Goal: Information Seeking & Learning: Learn about a topic

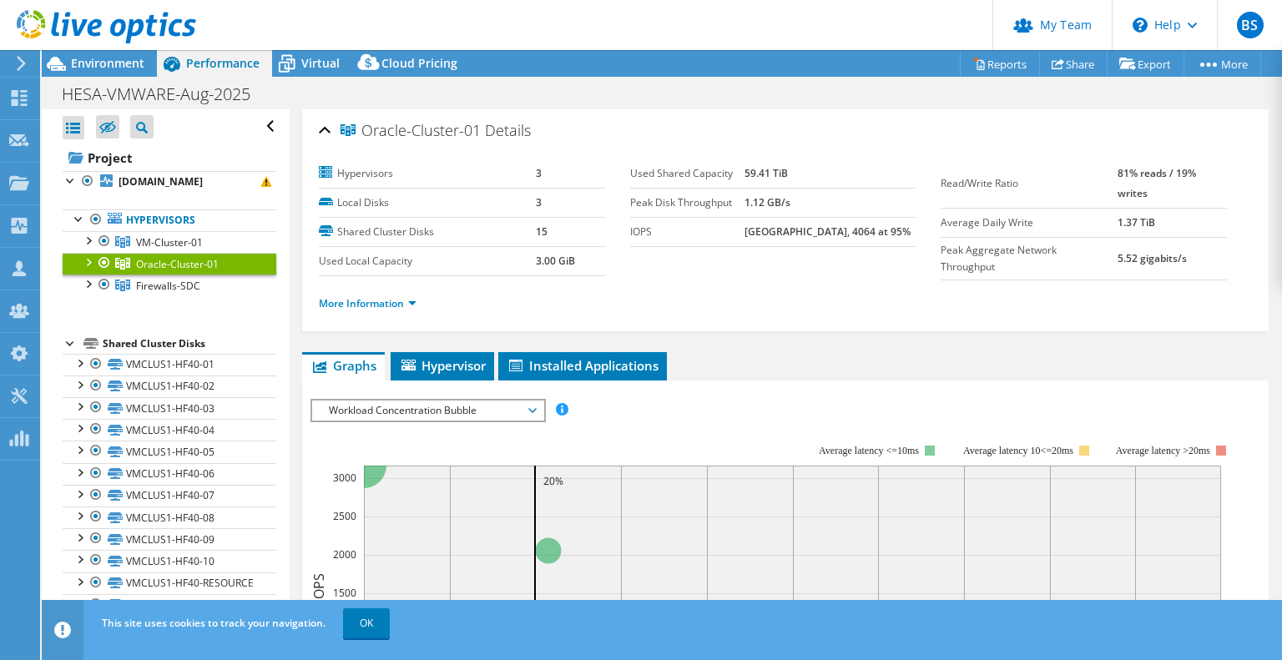
select select "USD"
click at [129, 58] on span "Environment" at bounding box center [107, 63] width 73 height 16
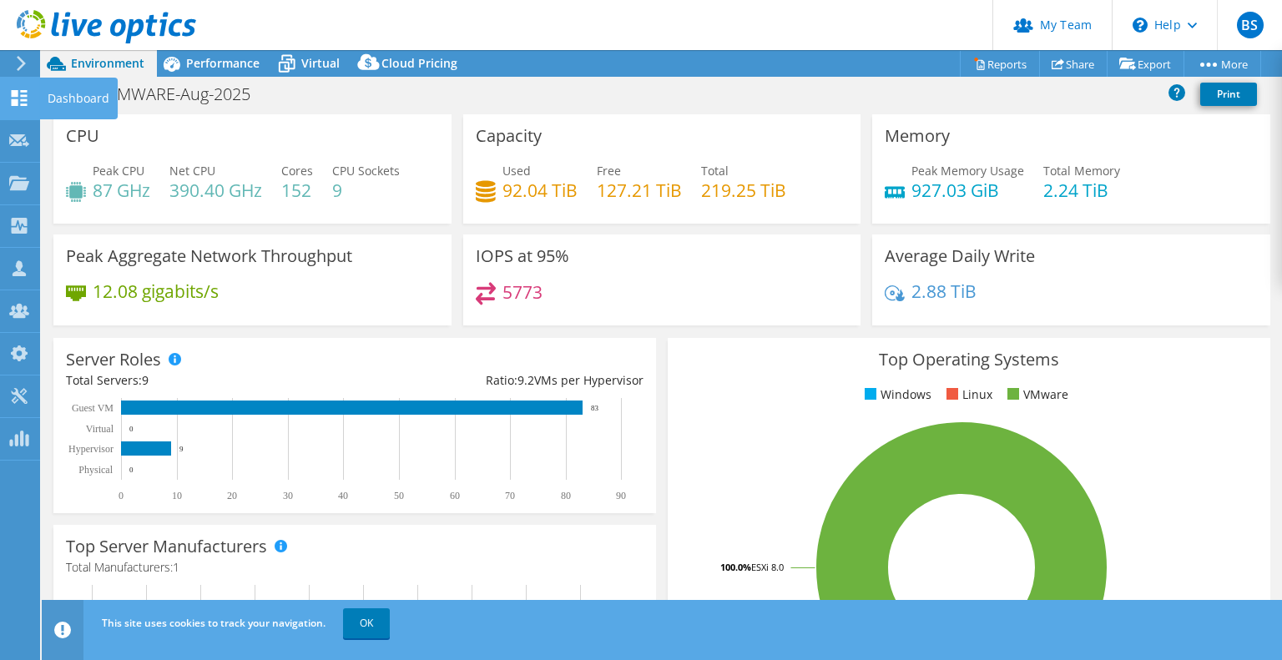
click at [18, 96] on icon at bounding box center [19, 98] width 20 height 16
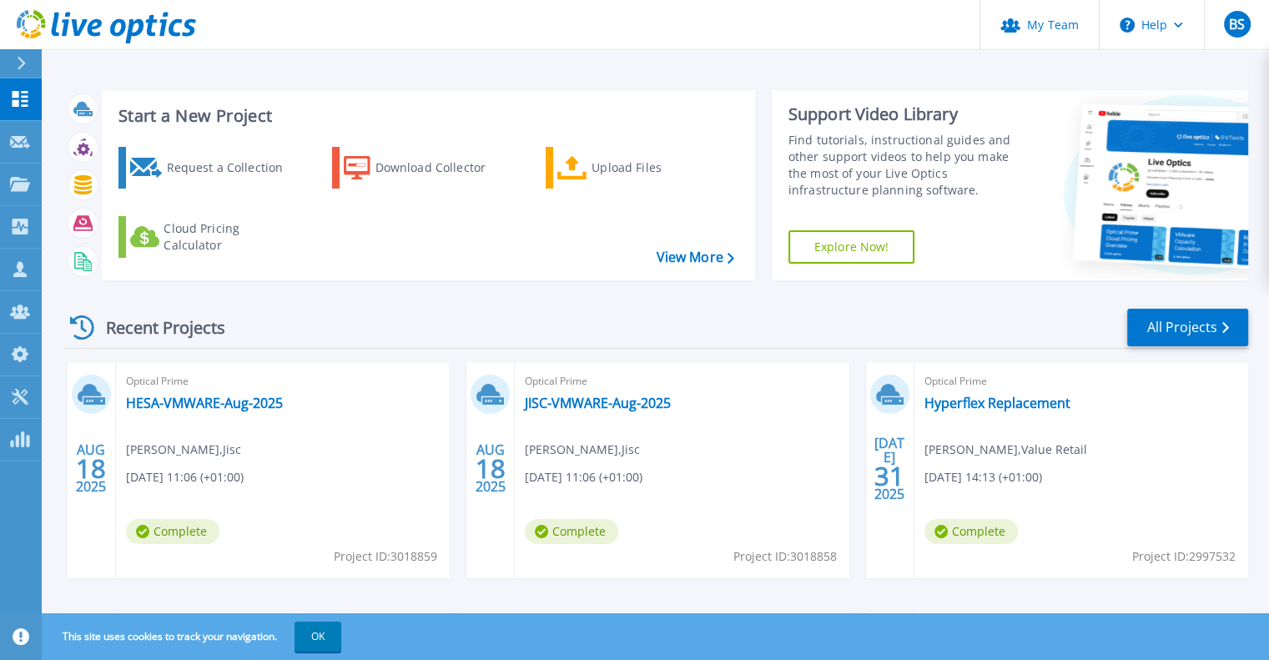
scroll to position [167, 0]
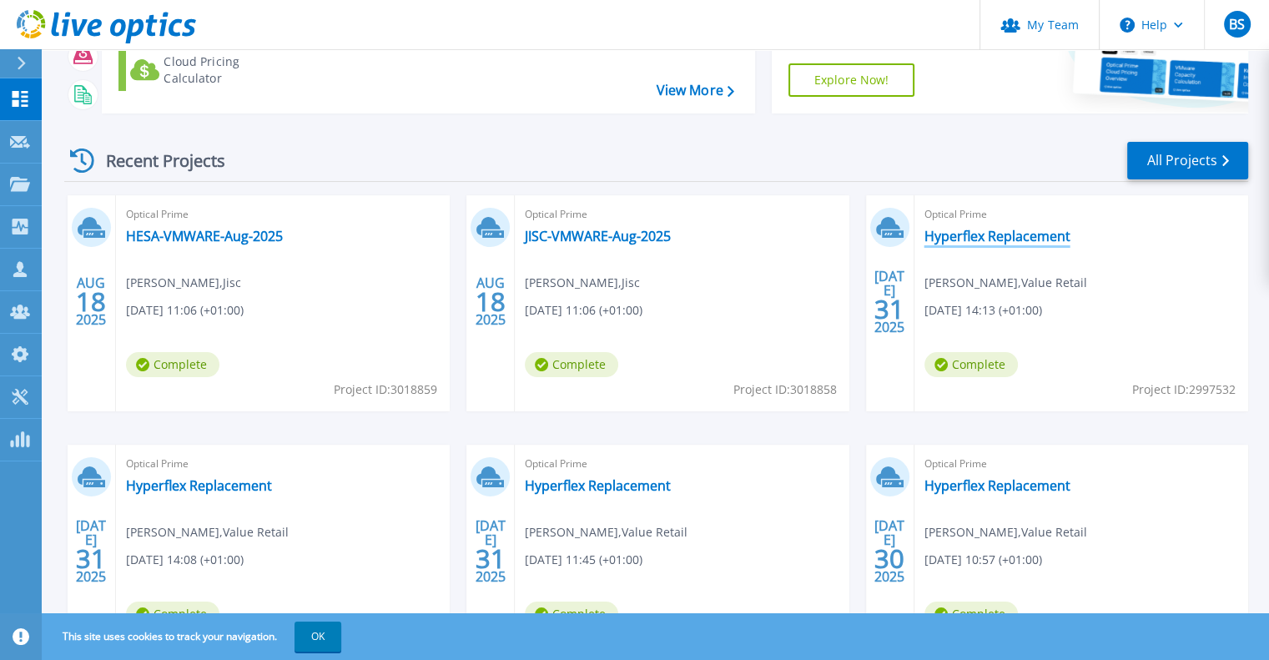
click at [1020, 238] on link "Hyperflex Replacement" at bounding box center [998, 236] width 146 height 17
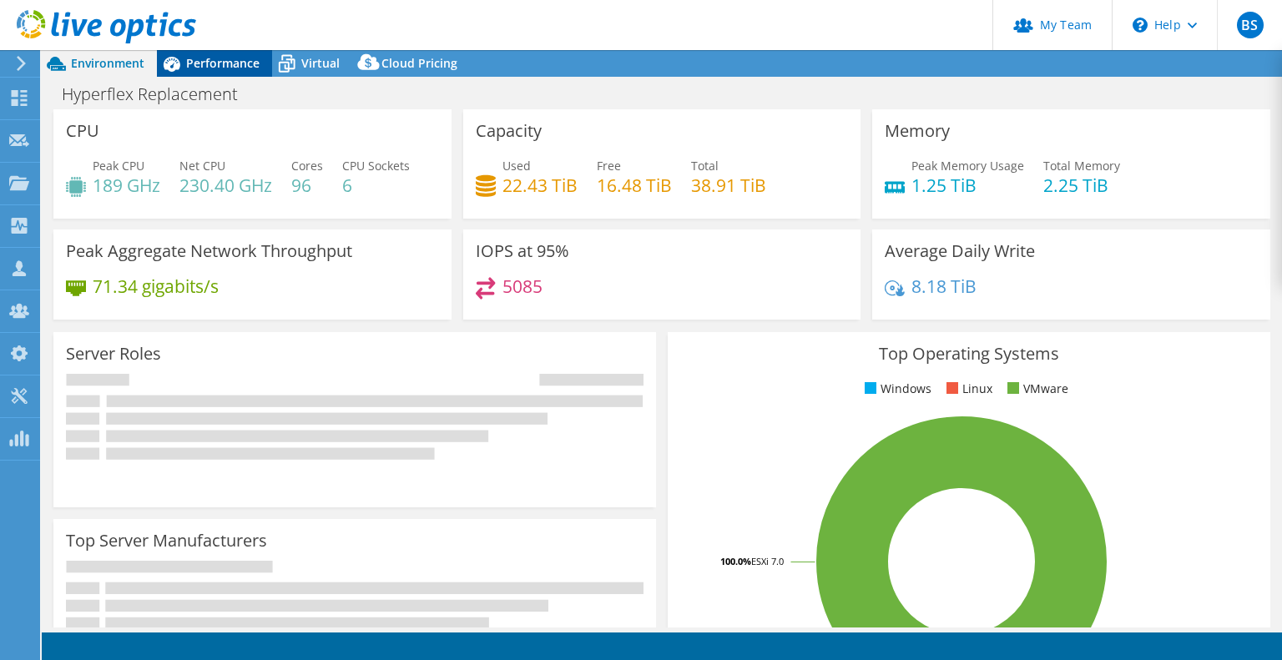
select select "USD"
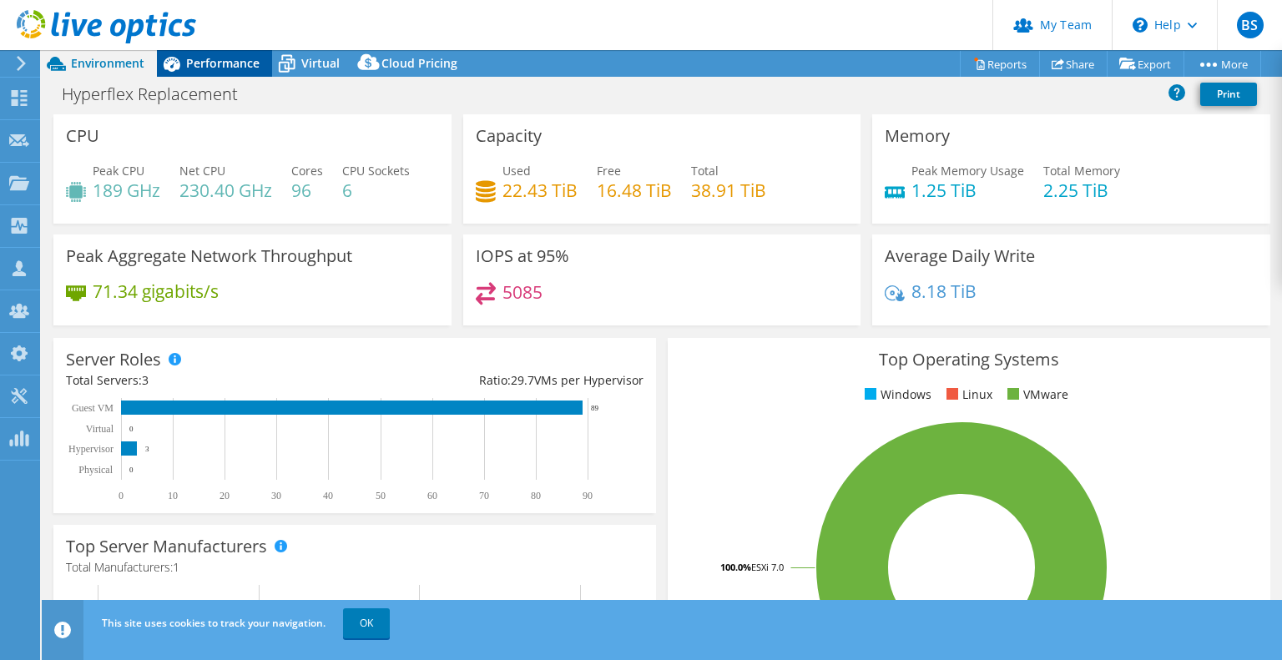
click at [213, 58] on span "Performance" at bounding box center [222, 63] width 73 height 16
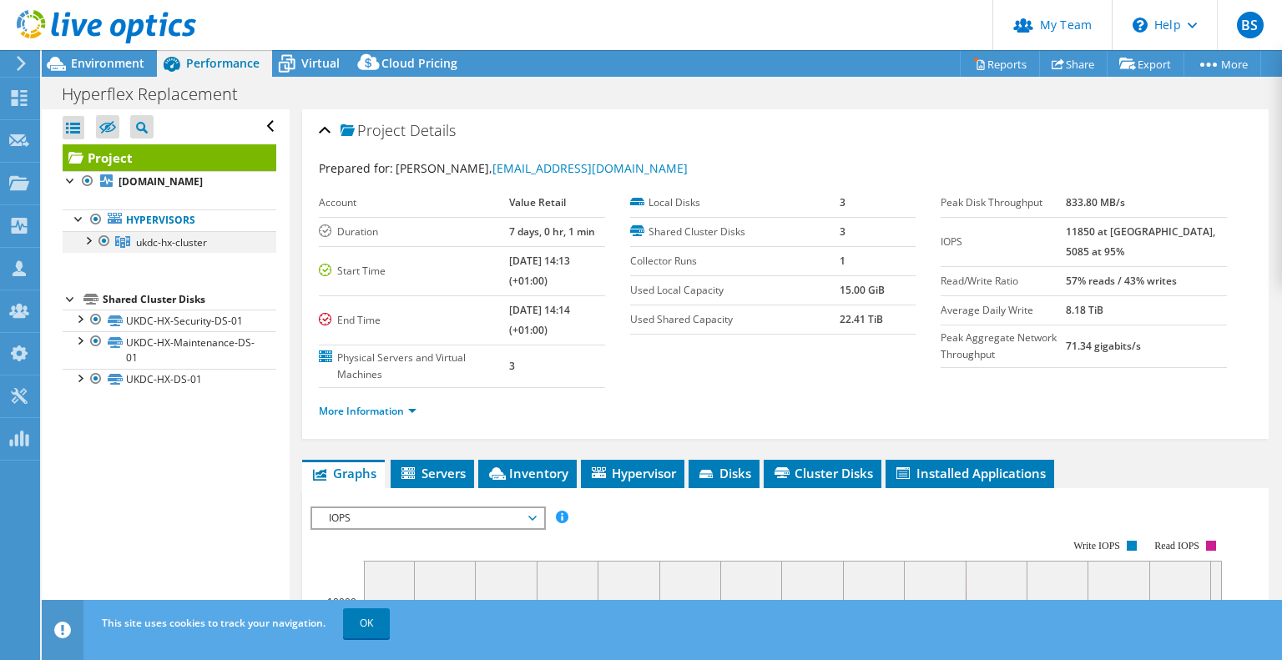
click at [85, 248] on div at bounding box center [87, 239] width 17 height 17
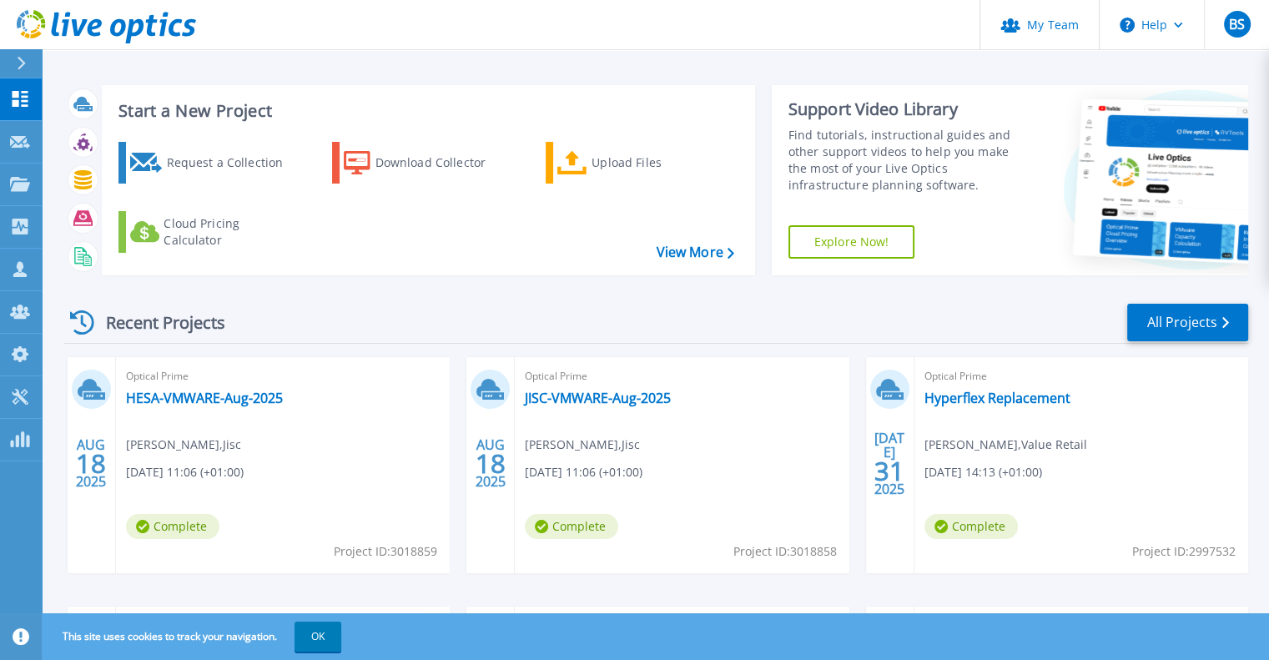
scroll to position [167, 0]
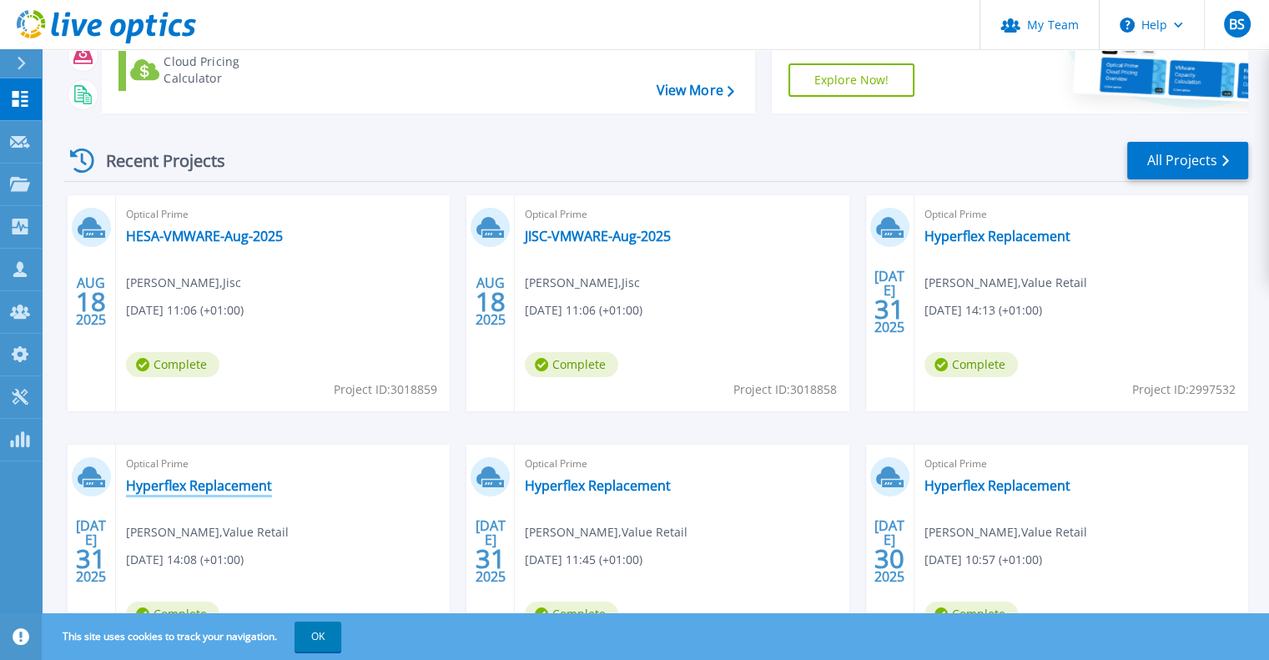
click at [230, 487] on link "Hyperflex Replacement" at bounding box center [199, 485] width 146 height 17
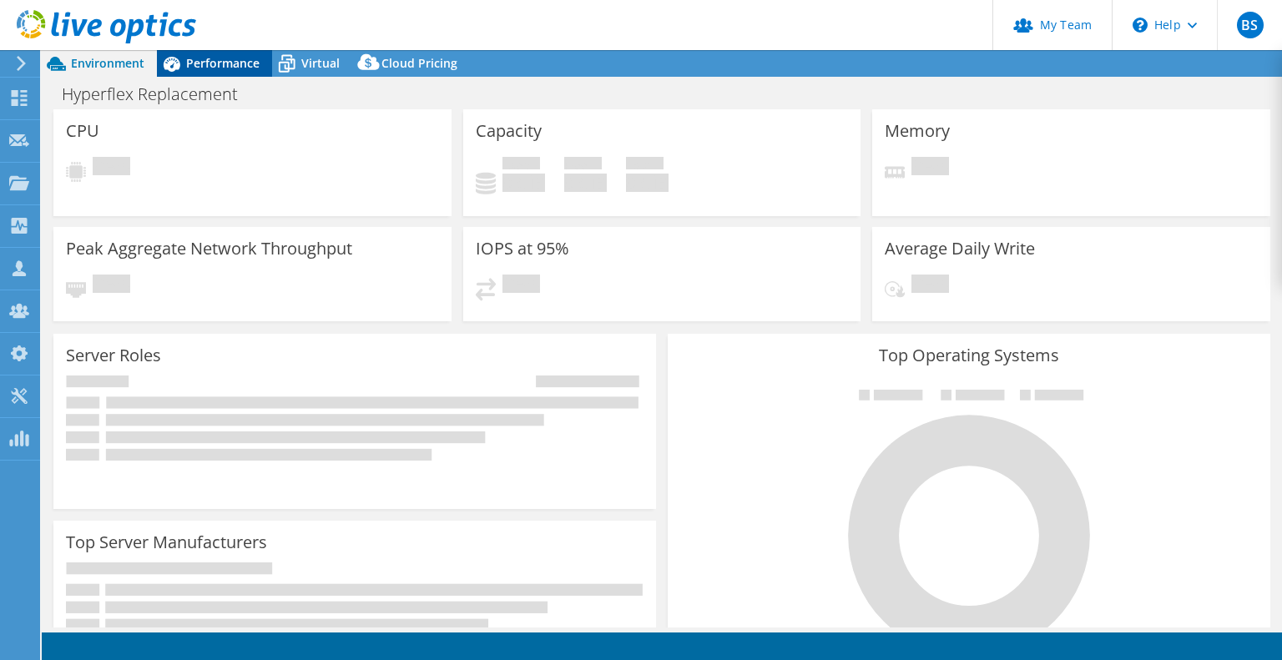
select select "USD"
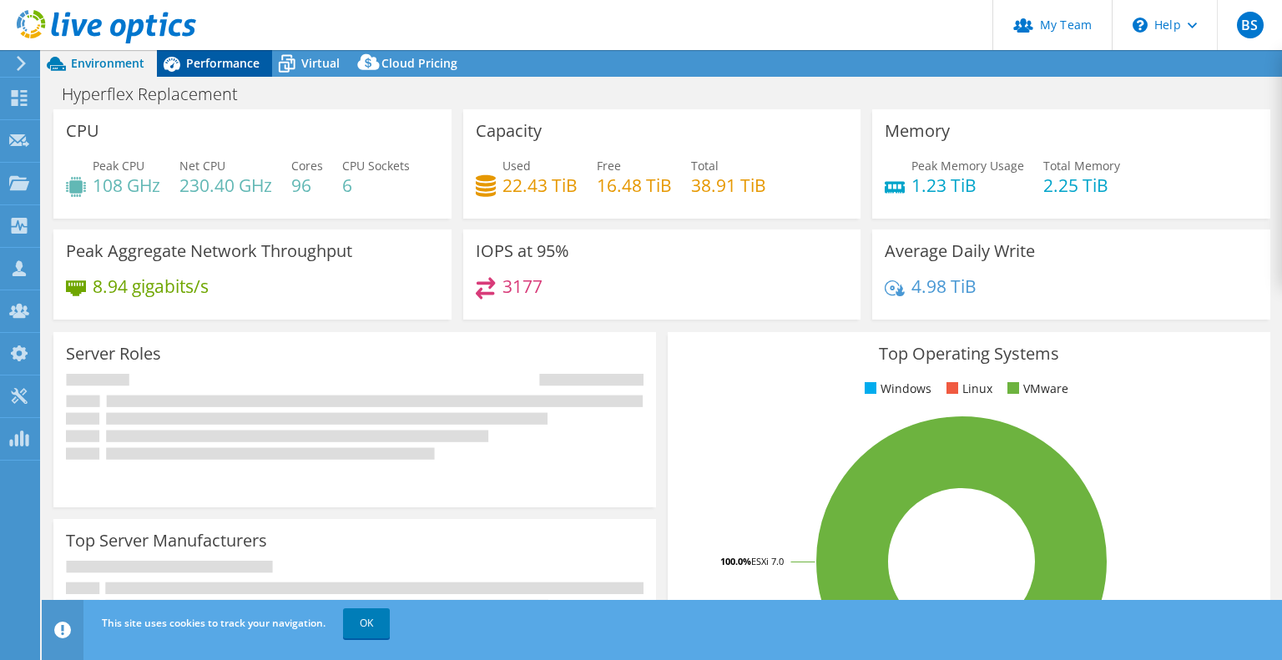
click at [203, 61] on span "Performance" at bounding box center [222, 63] width 73 height 16
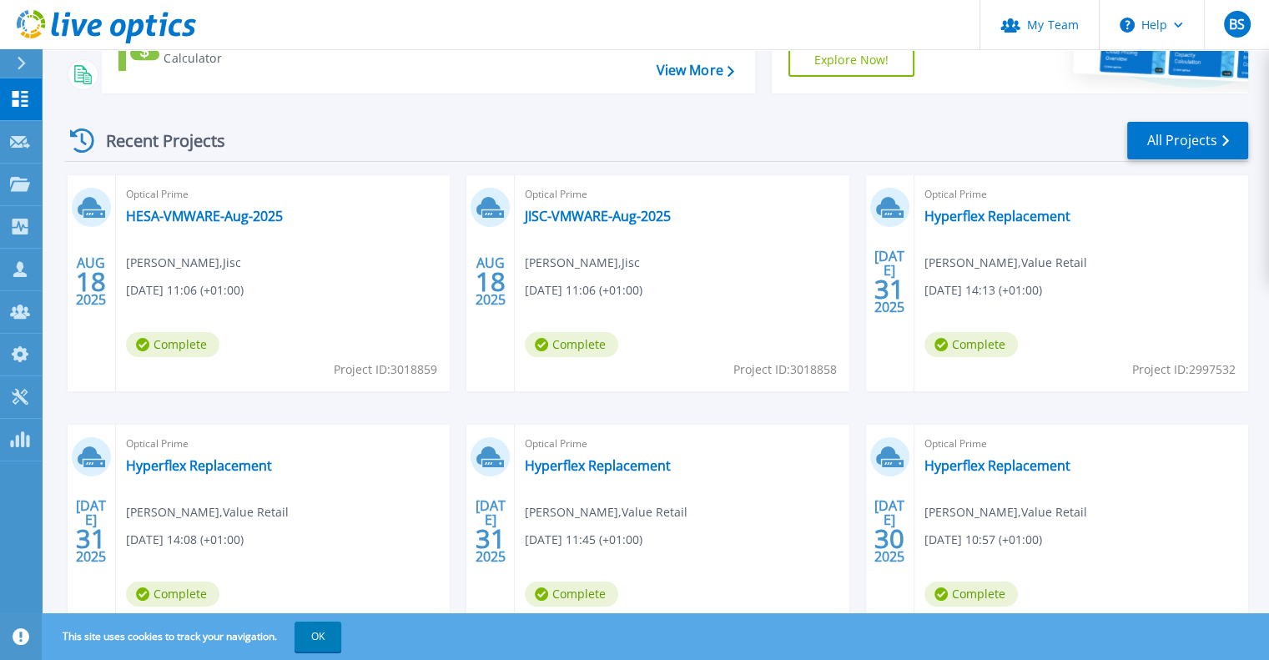
scroll to position [264, 0]
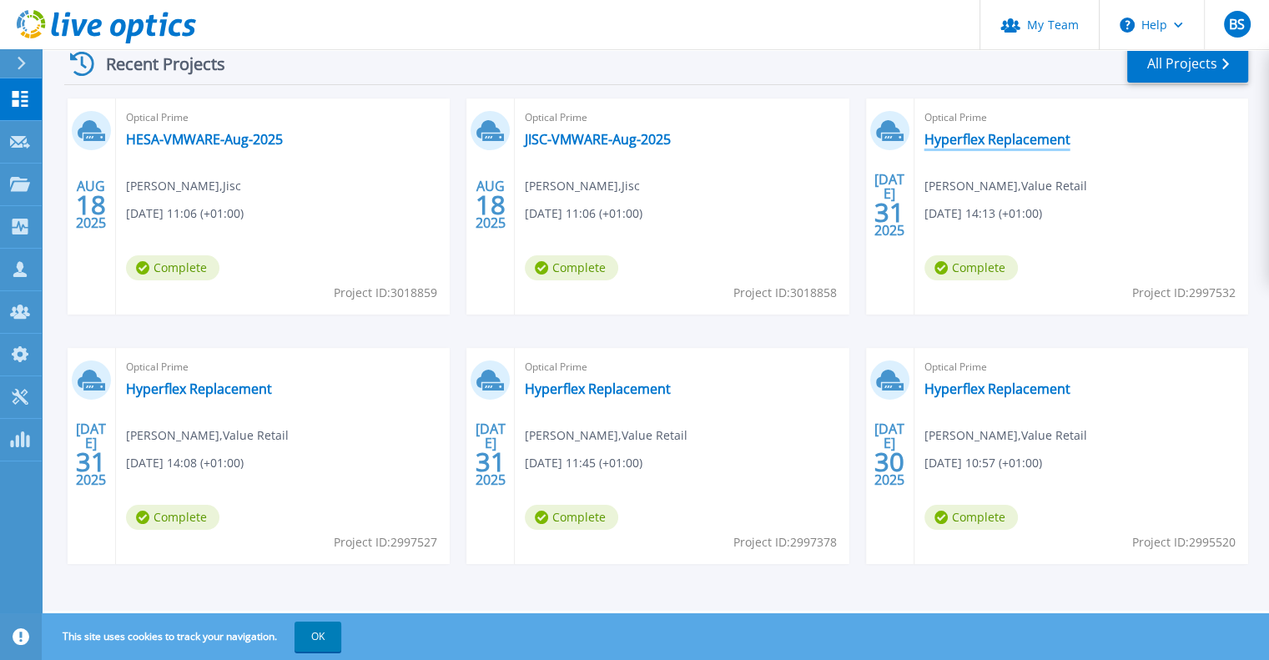
click at [981, 141] on link "Hyperflex Replacement" at bounding box center [998, 139] width 146 height 17
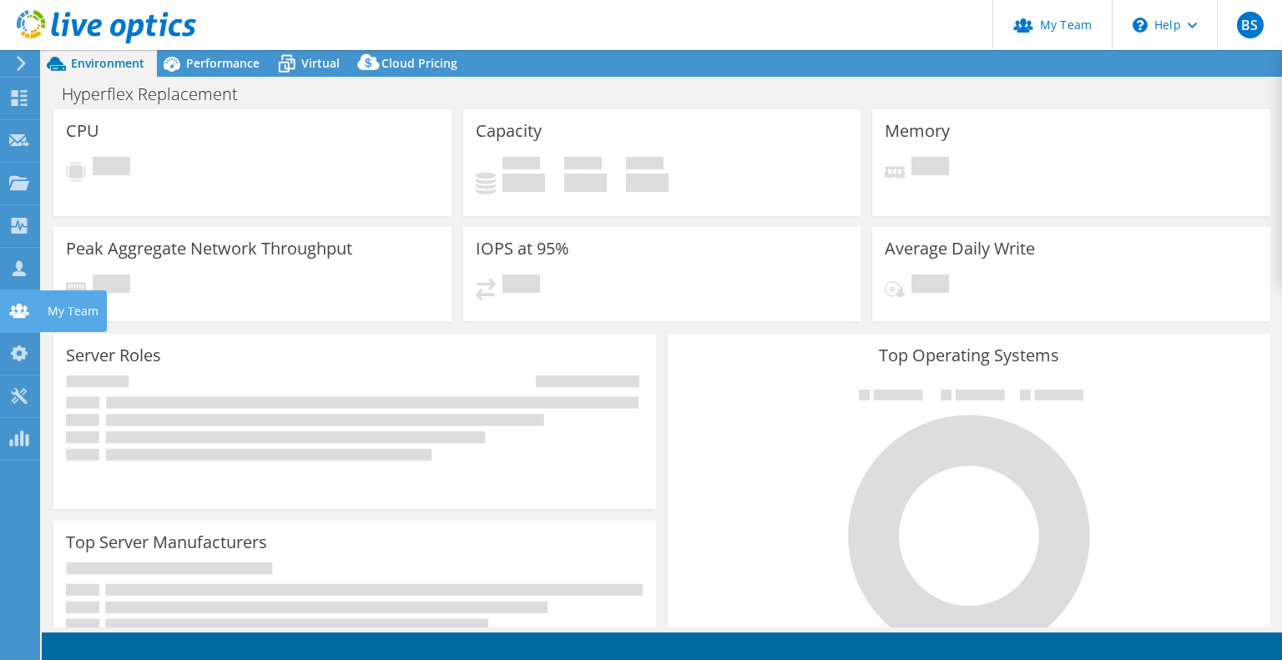
select select "USD"
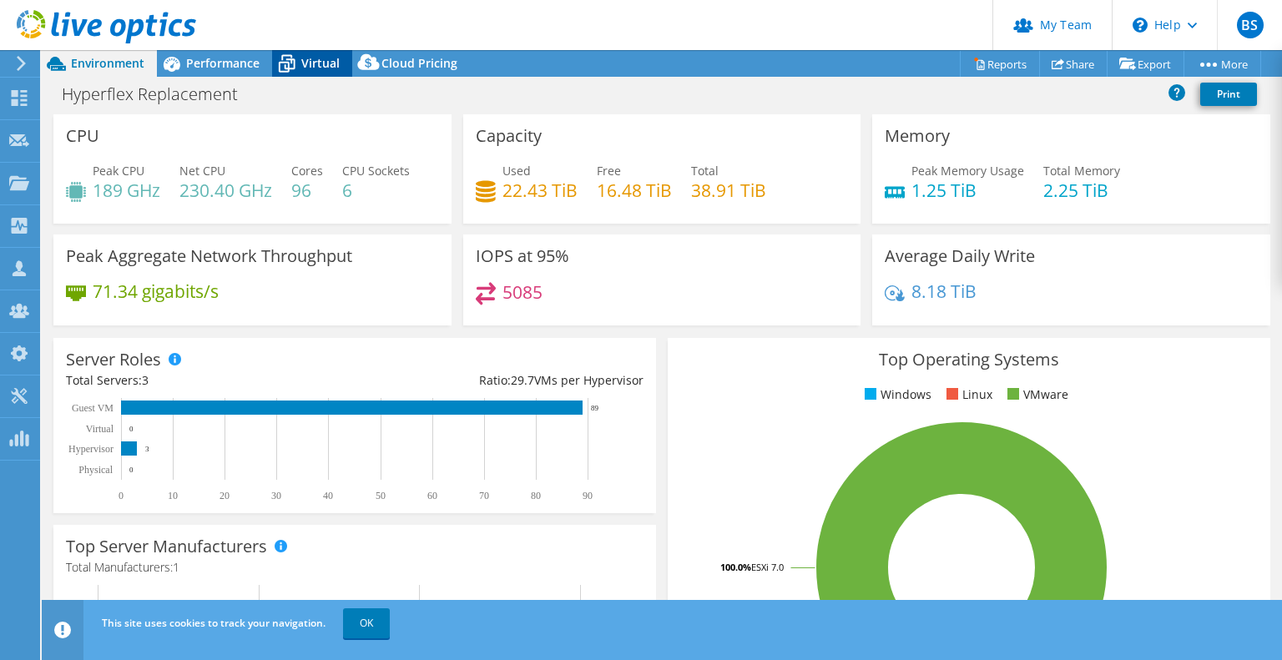
click at [317, 68] on span "Virtual" at bounding box center [320, 63] width 38 height 16
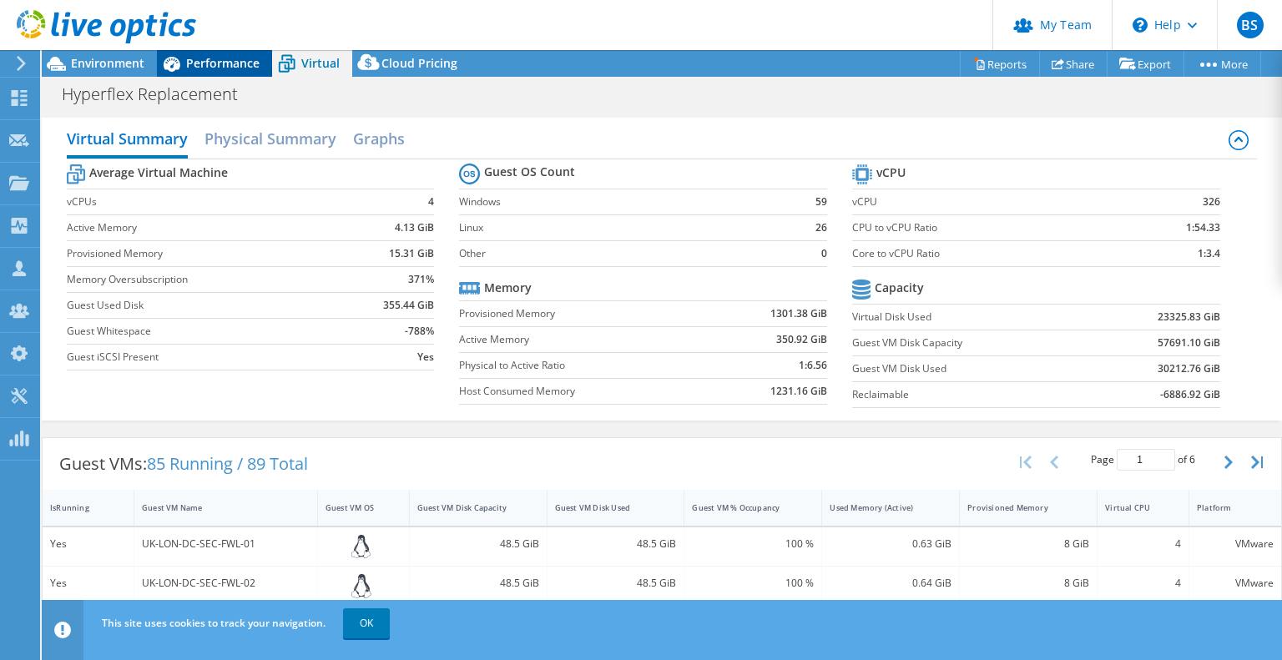
click at [234, 56] on span "Performance" at bounding box center [222, 63] width 73 height 16
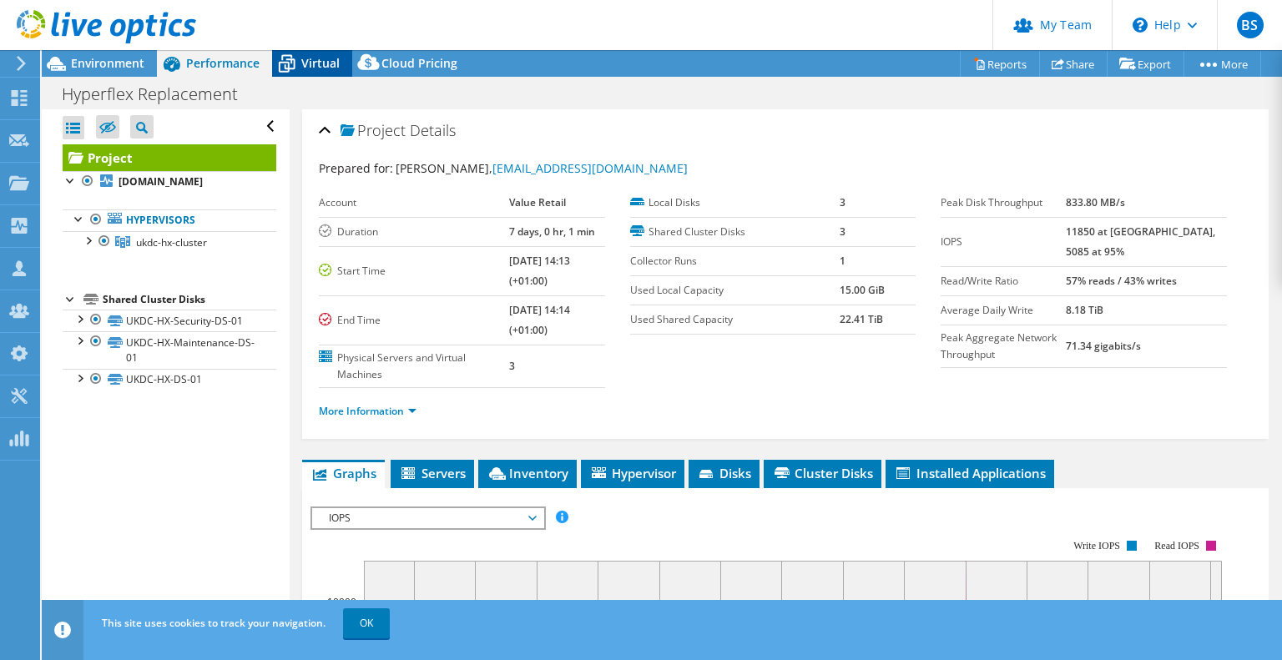
click at [323, 58] on span "Virtual" at bounding box center [320, 63] width 38 height 16
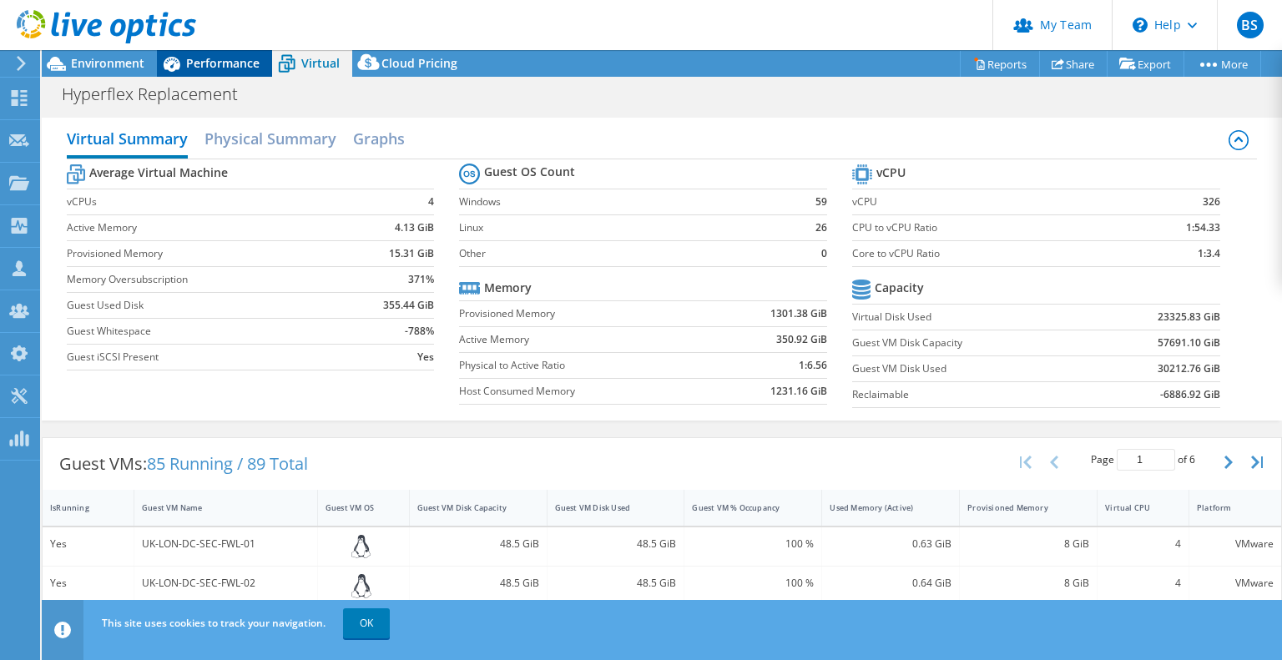
click at [207, 68] on span "Performance" at bounding box center [222, 63] width 73 height 16
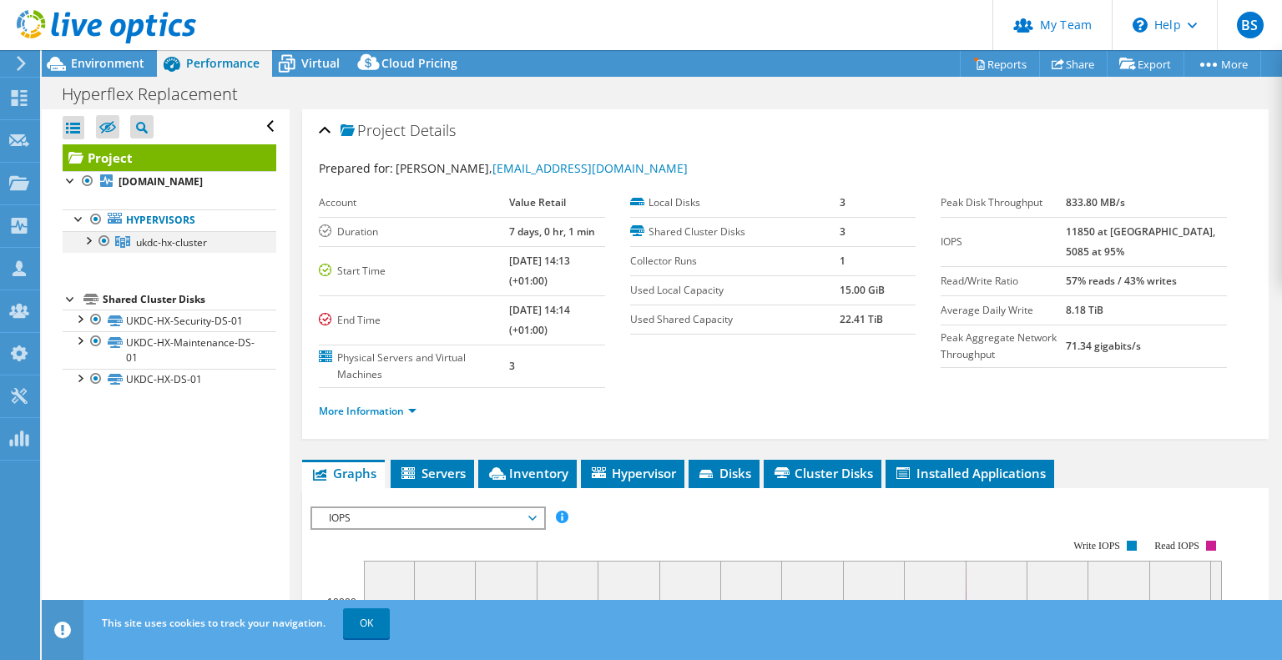
click at [87, 248] on div at bounding box center [87, 239] width 17 height 17
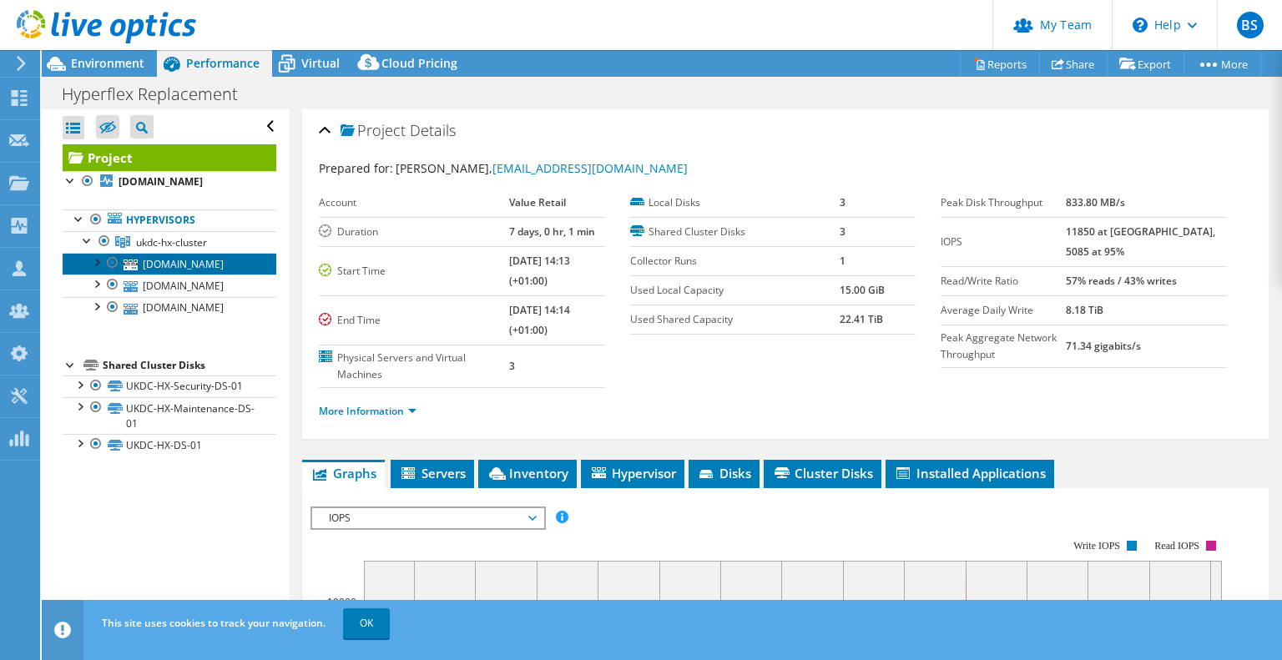
click at [189, 275] on link "[DOMAIN_NAME]" at bounding box center [170, 264] width 214 height 22
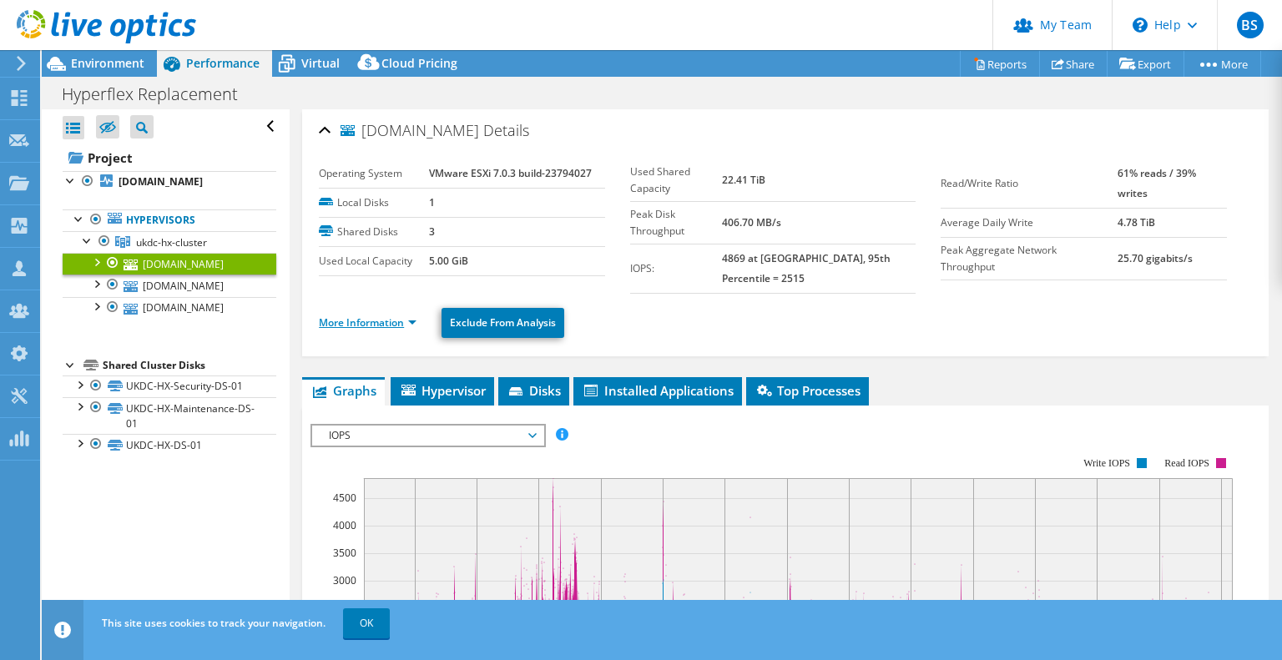
click at [397, 315] on link "More Information" at bounding box center [368, 322] width 98 height 14
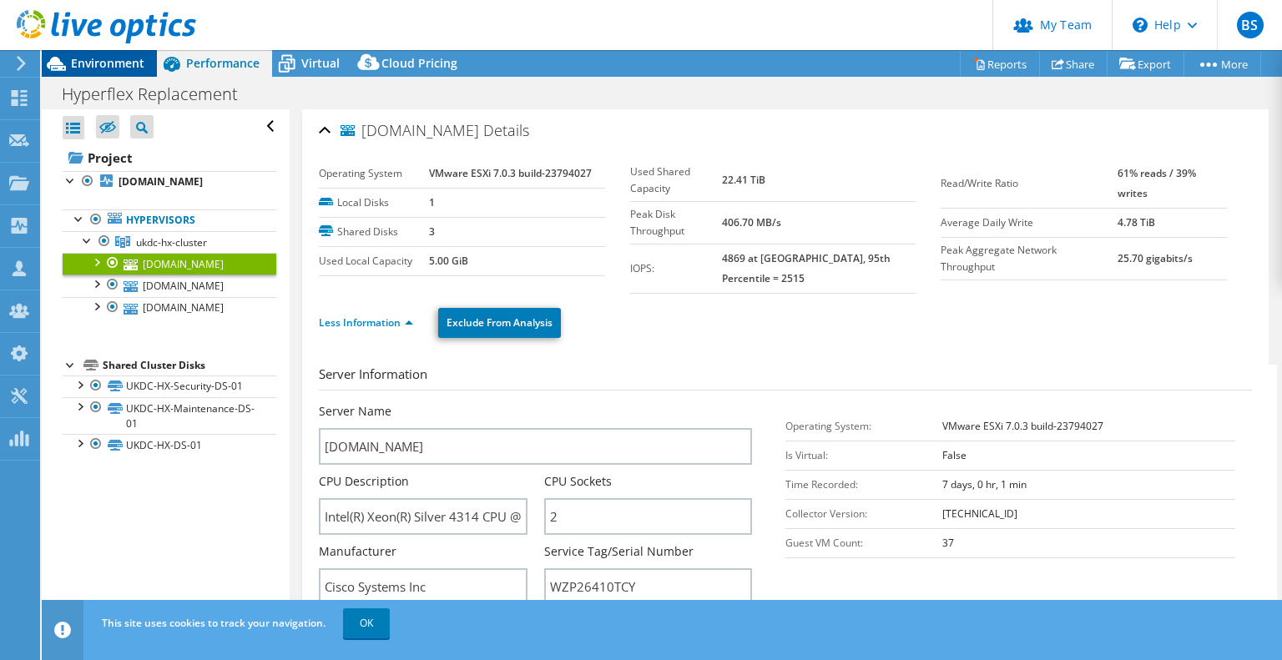
click at [117, 58] on span "Environment" at bounding box center [107, 63] width 73 height 16
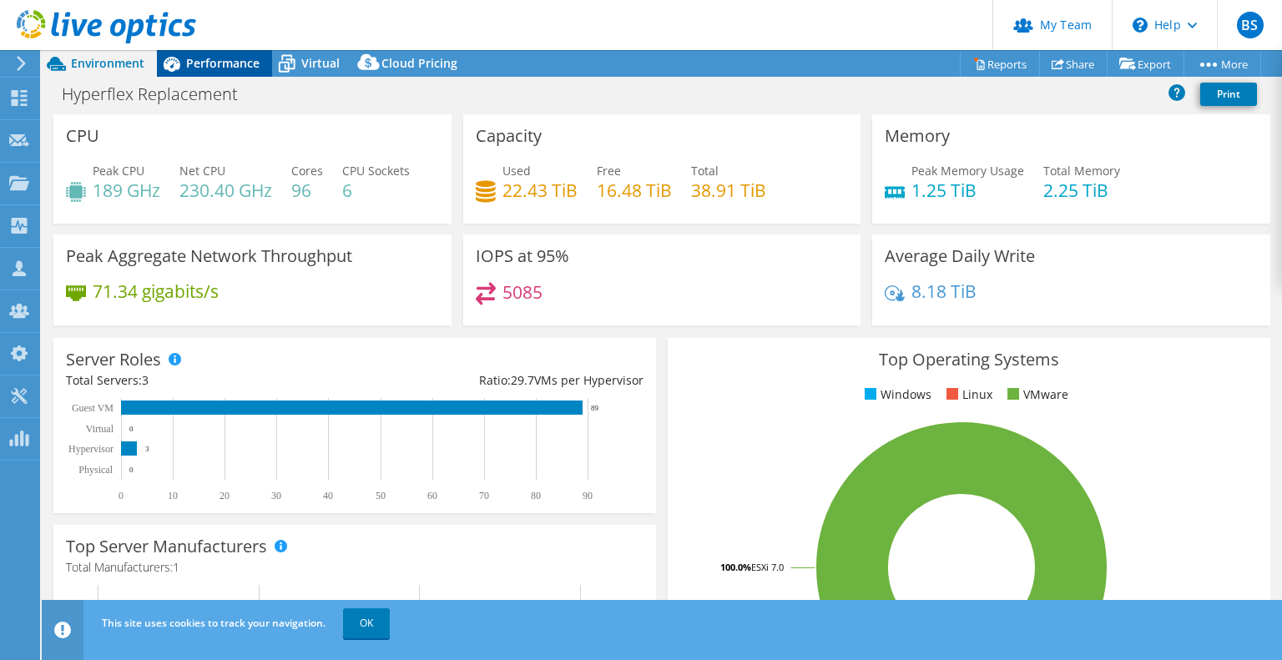
click at [237, 63] on span "Performance" at bounding box center [222, 63] width 73 height 16
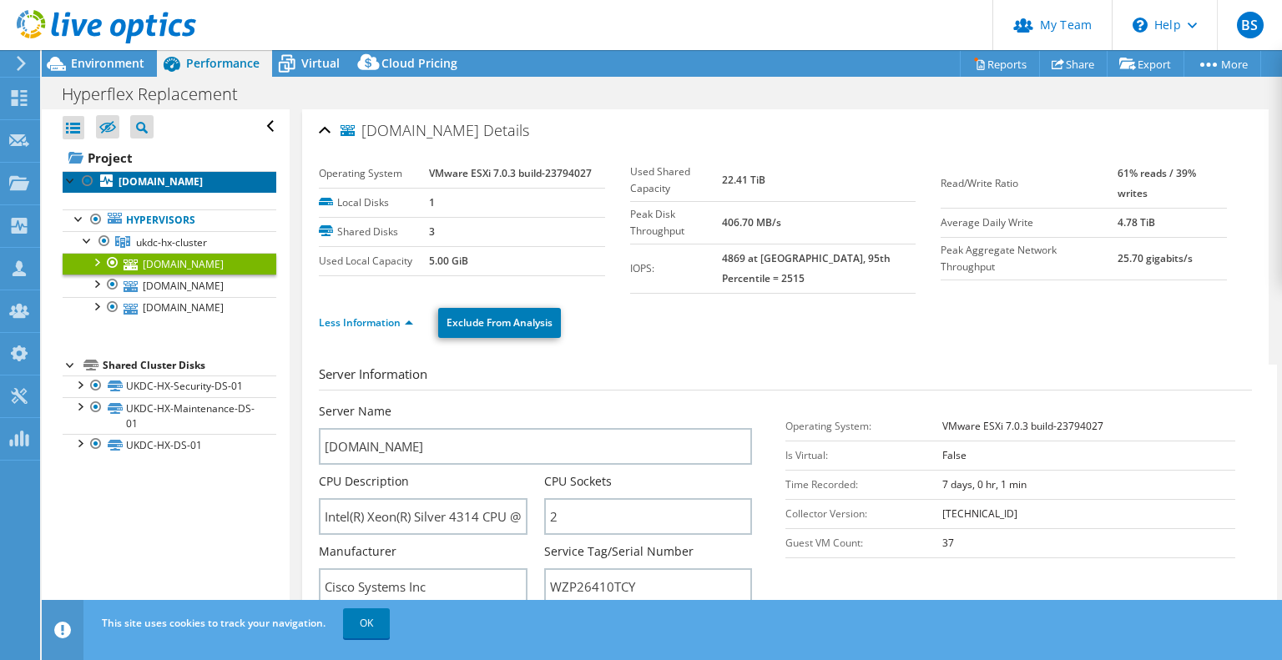
click at [170, 189] on b "[DOMAIN_NAME]" at bounding box center [161, 181] width 84 height 14
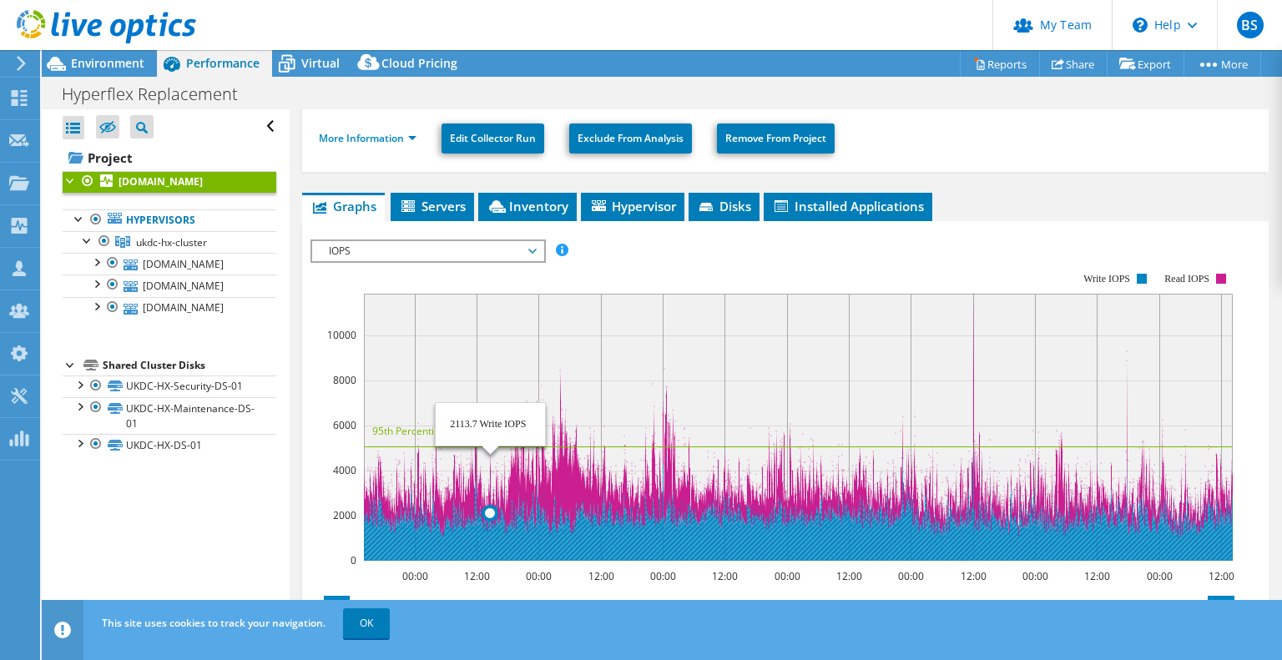
scroll to position [250, 0]
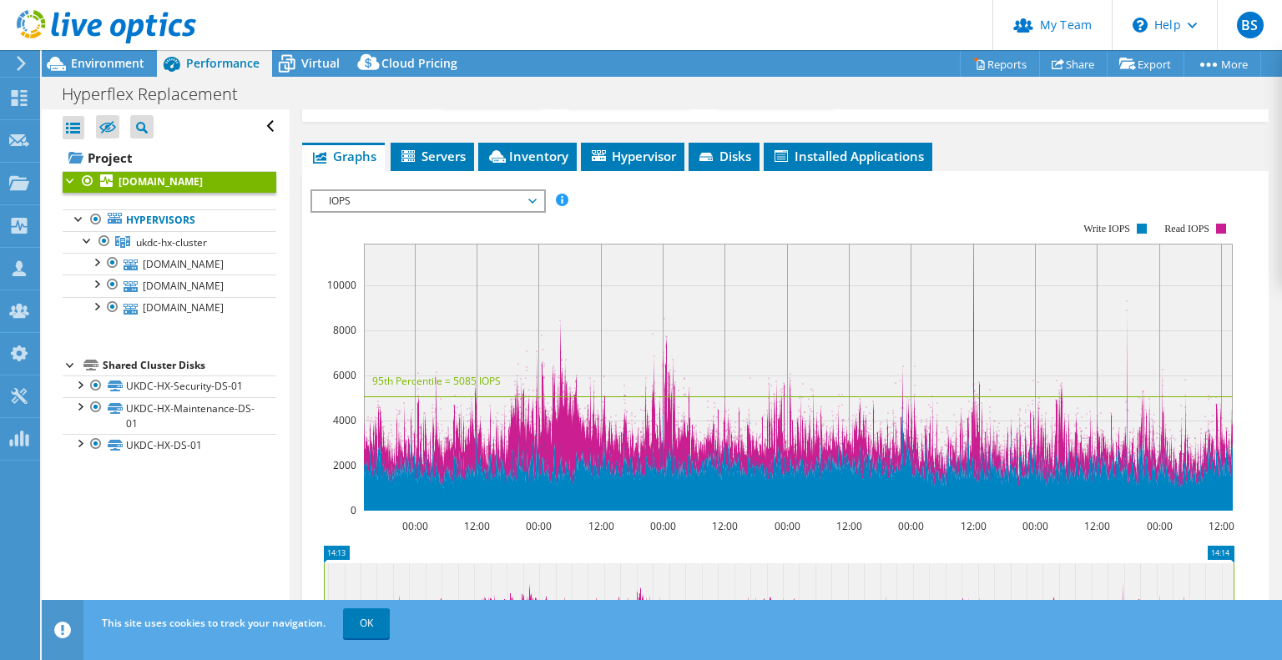
click at [514, 200] on span "IOPS" at bounding box center [427, 201] width 214 height 20
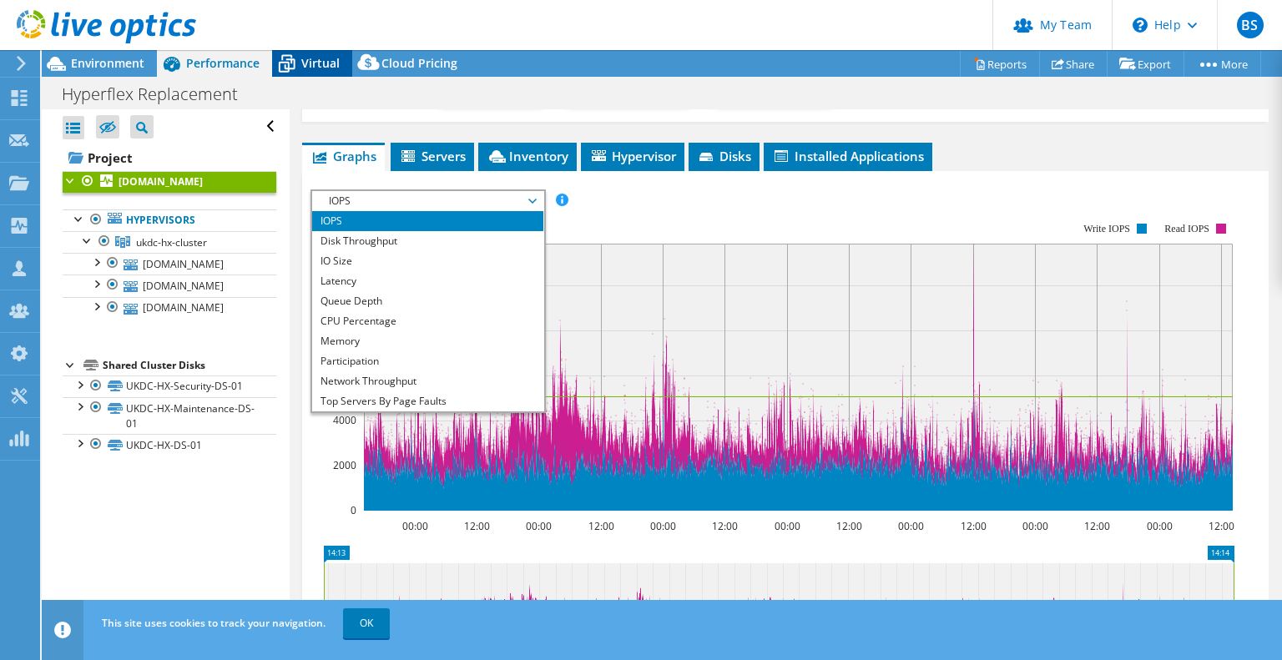
click at [311, 59] on span "Virtual" at bounding box center [320, 63] width 38 height 16
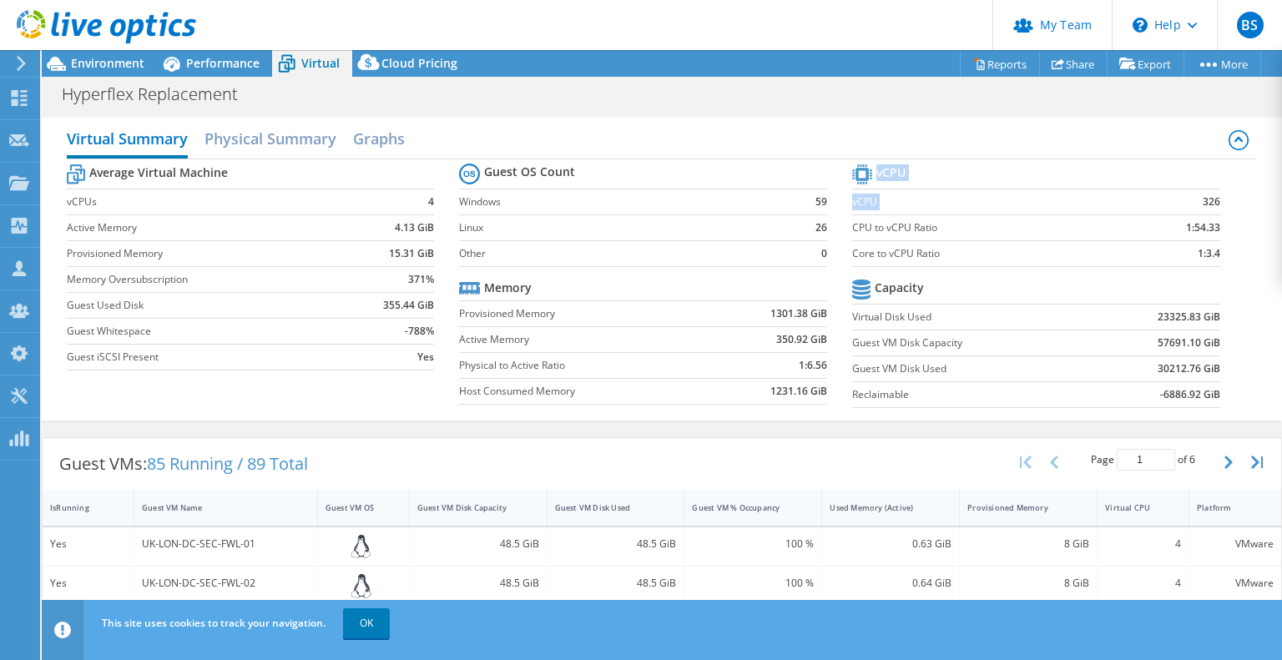
drag, startPoint x: 1187, startPoint y: 192, endPoint x: 1213, endPoint y: 200, distance: 27.2
click at [1213, 200] on section "vCPU vCPU 326 CPU to vCPU Ratio 1:54.33 Core to vCPU Ratio 1:3.4 Capacity Virtu…" at bounding box center [1048, 288] width 393 height 256
click at [1208, 201] on section "vCPU vCPU 326 CPU to vCPU Ratio 1:54.33 Core to vCPU Ratio 1:3.4 Capacity Virtu…" at bounding box center [1048, 288] width 393 height 256
click at [1203, 200] on b "326" at bounding box center [1212, 202] width 18 height 17
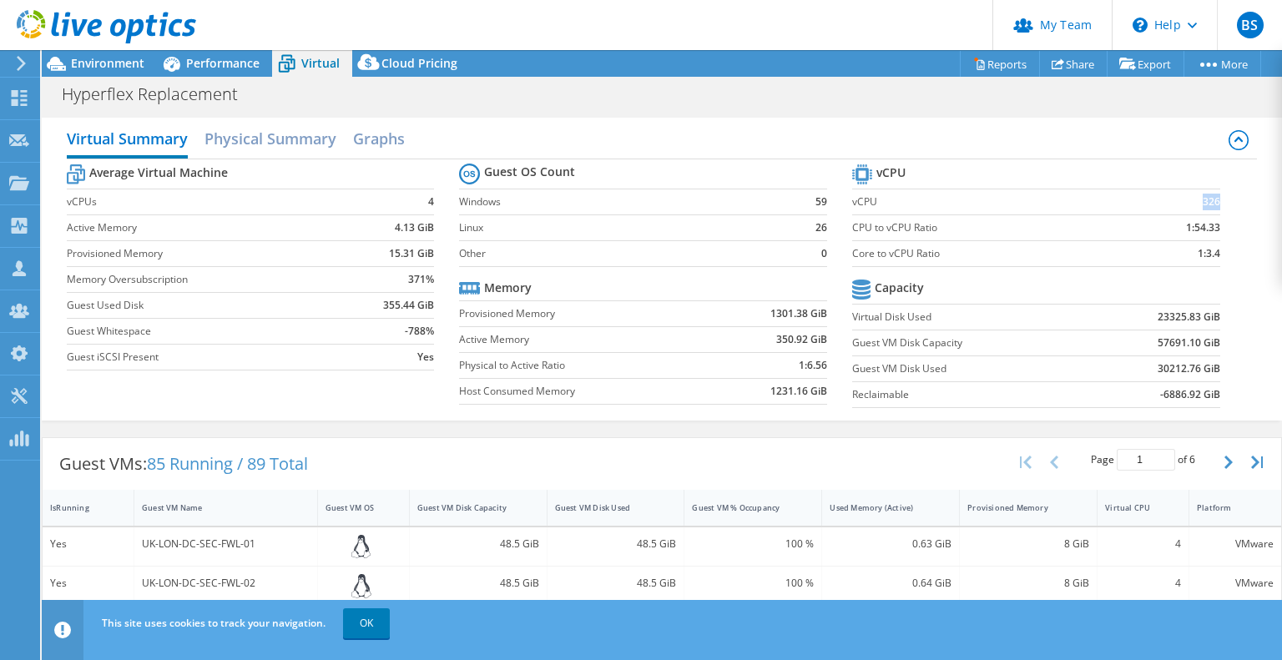
copy b "326"
click at [608, 12] on header "BS Partner Team Admin [PERSON_NAME] [EMAIL_ADDRESS][DOMAIN_NAME] [DOMAIN_NAME] …" at bounding box center [641, 25] width 1282 height 50
click at [116, 49] on div at bounding box center [98, 28] width 196 height 56
drag, startPoint x: 111, startPoint y: 56, endPoint x: 146, endPoint y: 63, distance: 35.8
click at [113, 56] on span "Environment" at bounding box center [107, 63] width 73 height 16
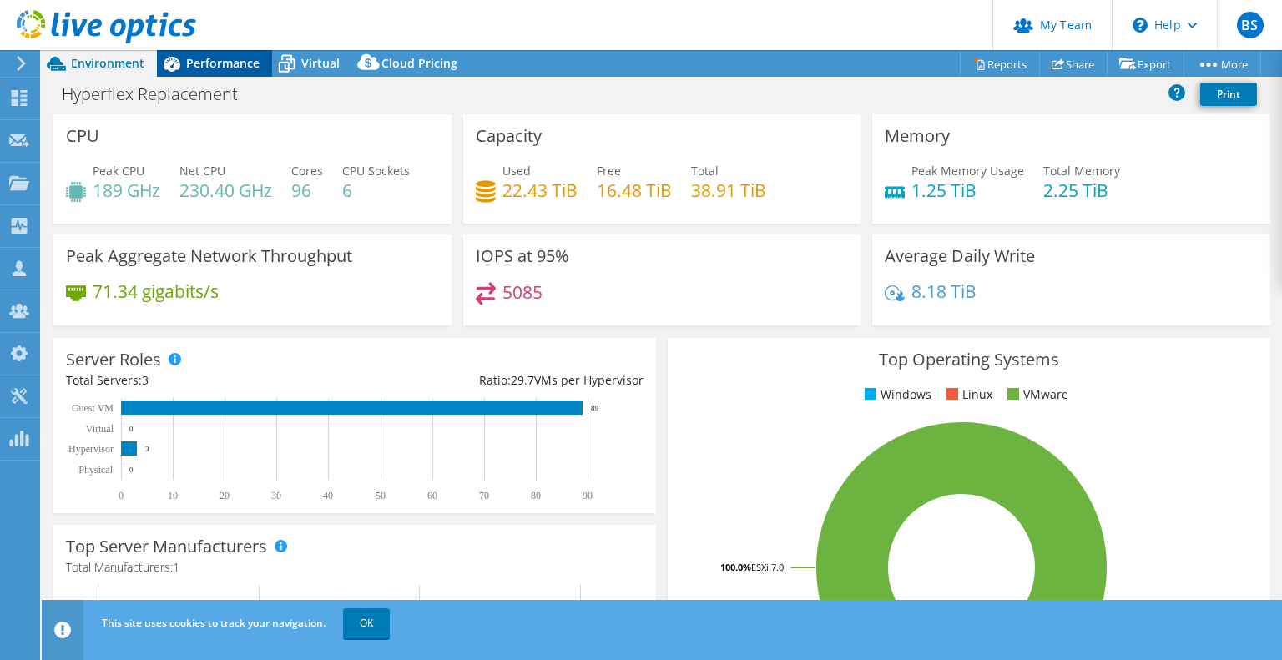
click at [247, 64] on span "Performance" at bounding box center [222, 63] width 73 height 16
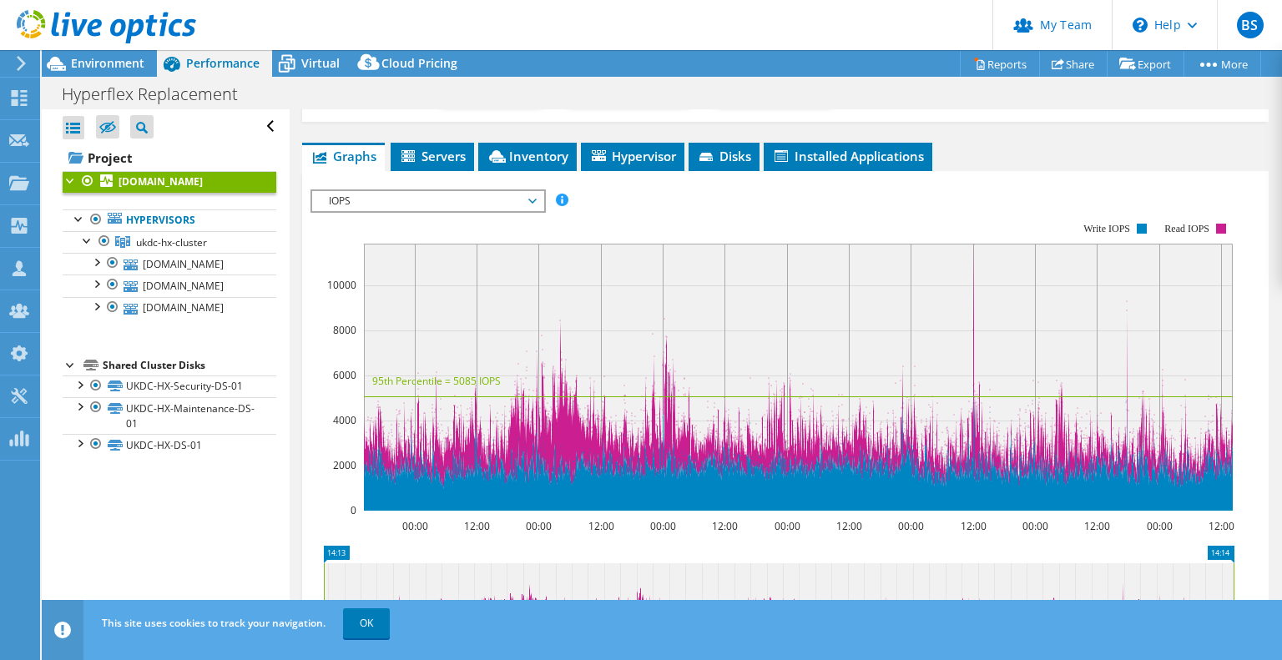
click at [480, 194] on span "IOPS" at bounding box center [427, 201] width 214 height 20
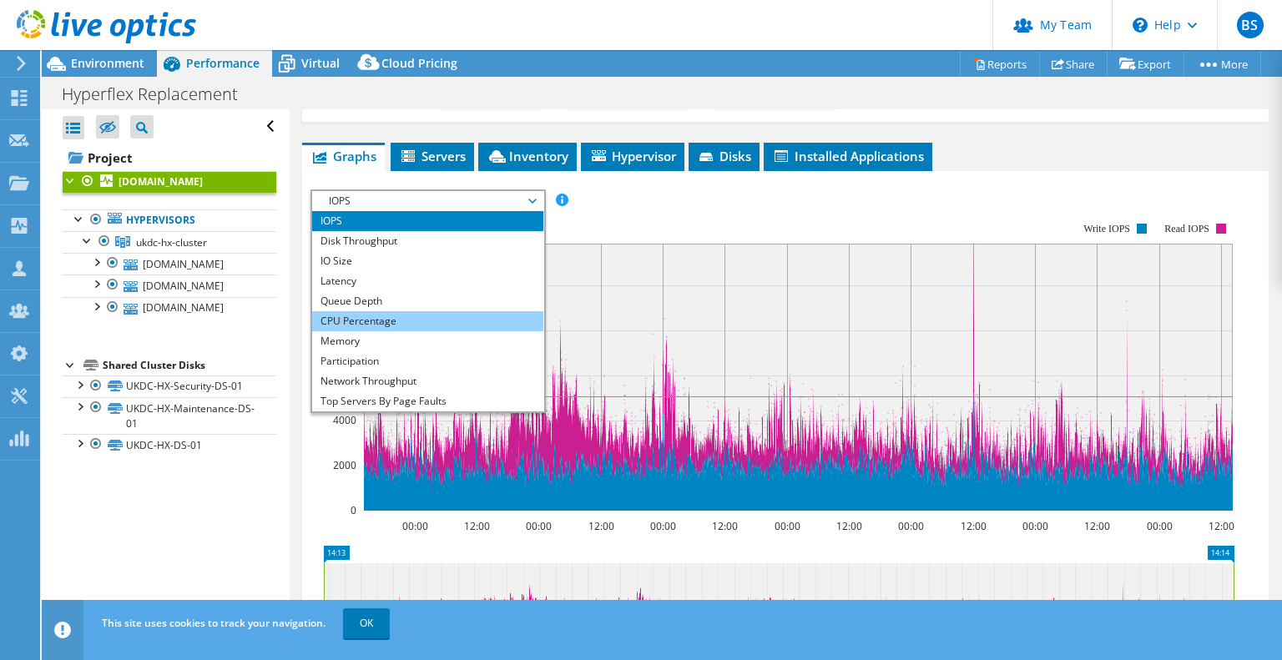
click at [346, 311] on li "CPU Percentage" at bounding box center [427, 321] width 231 height 20
